Goal: Check status: Check status

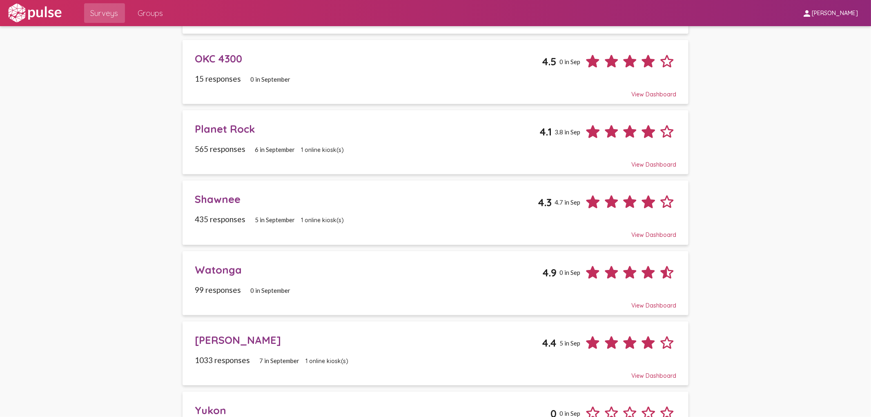
scroll to position [725, 0]
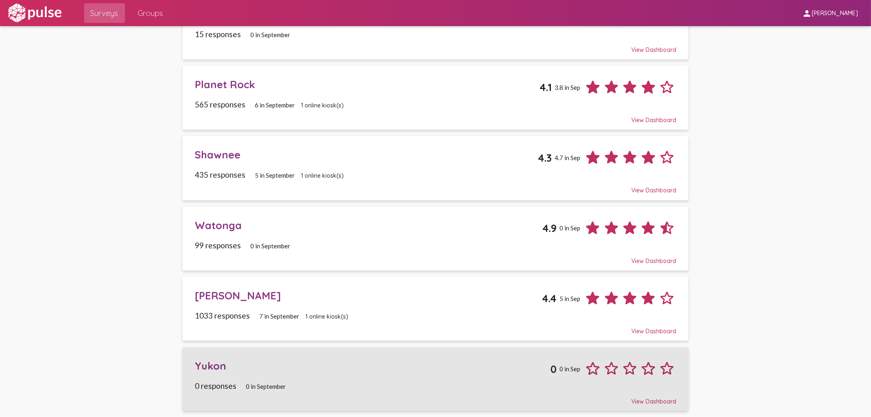
click at [650, 402] on div "View Dashboard" at bounding box center [435, 397] width 481 height 15
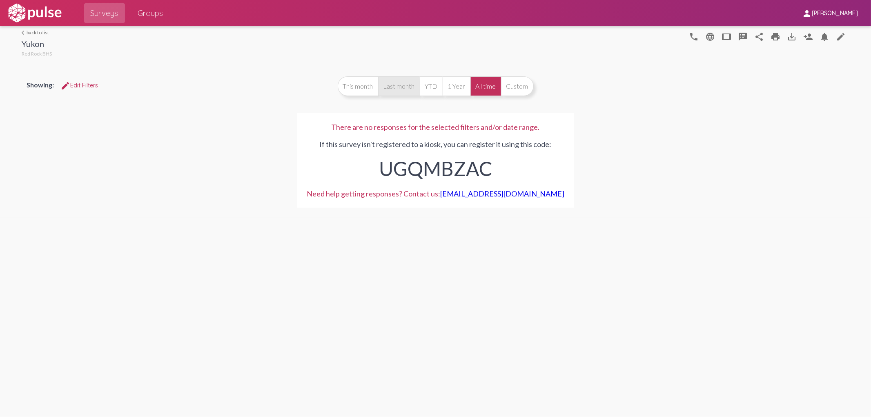
click at [407, 88] on button "Last month" at bounding box center [399, 86] width 42 height 20
click at [398, 83] on button "Last month" at bounding box center [399, 86] width 42 height 20
click at [363, 82] on button "This month" at bounding box center [358, 86] width 40 height 20
click at [427, 84] on button "YTD" at bounding box center [431, 86] width 23 height 20
click at [452, 86] on button "1 Year" at bounding box center [456, 86] width 28 height 20
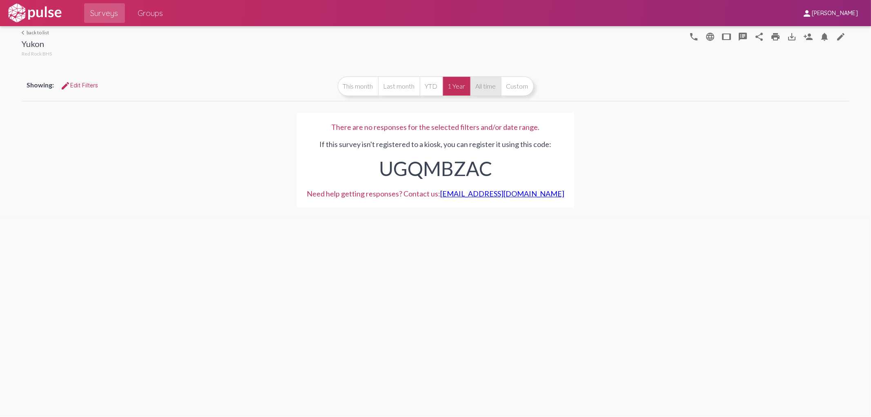
click at [486, 84] on button "All time" at bounding box center [485, 86] width 31 height 20
